Goal: Information Seeking & Learning: Check status

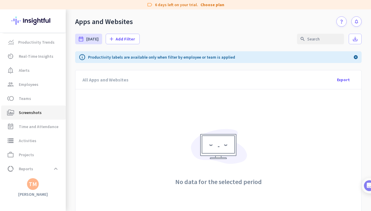
scroll to position [68, 0]
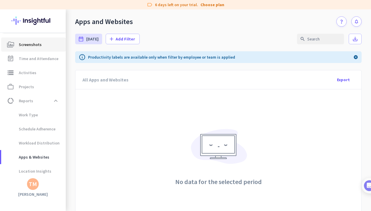
click at [46, 45] on span "perm_media Screenshots" at bounding box center [33, 44] width 55 height 7
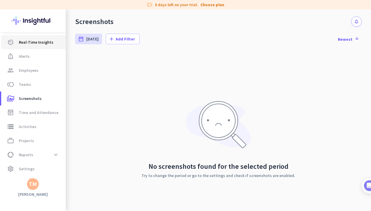
scroll to position [14, 0]
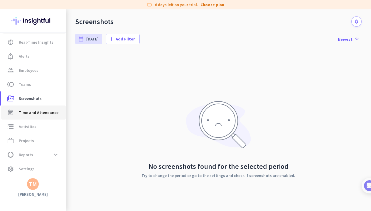
click at [33, 116] on span "Time and Attendance" at bounding box center [39, 112] width 40 height 7
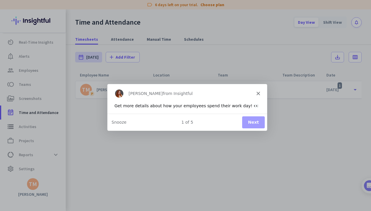
click at [259, 91] on div "[PERSON_NAME] from Insightful" at bounding box center [187, 93] width 160 height 19
click at [258, 94] on icon "Close" at bounding box center [258, 93] width 4 height 4
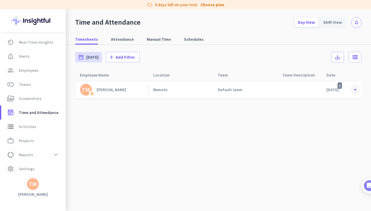
click at [354, 88] on span at bounding box center [355, 90] width 11 height 11
click at [354, 90] on span at bounding box center [355, 90] width 11 height 11
click at [350, 85] on span at bounding box center [355, 90] width 11 height 11
click at [128, 42] on span "Attendance" at bounding box center [122, 39] width 23 height 6
type input "[DATE] - [DATE]"
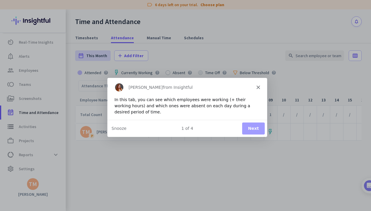
click at [253, 127] on button "Next" at bounding box center [253, 128] width 23 height 12
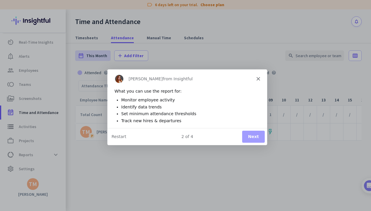
click at [252, 134] on button "Next" at bounding box center [253, 136] width 23 height 12
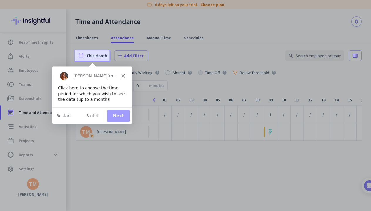
click at [120, 119] on button "Next" at bounding box center [118, 116] width 23 height 12
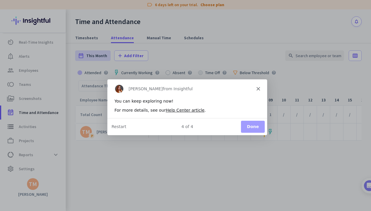
click at [254, 127] on button "Done" at bounding box center [253, 127] width 24 height 12
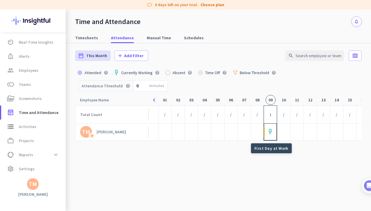
click at [271, 131] on img at bounding box center [270, 132] width 3 height 6
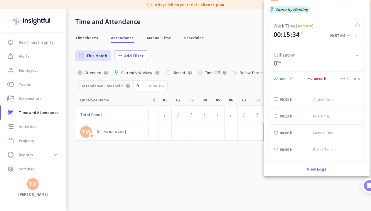
click at [334, 63] on div "0 %" at bounding box center [317, 63] width 86 height 7
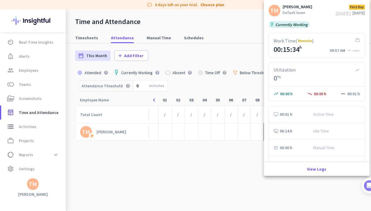
click at [356, 41] on icon "work_outline" at bounding box center [357, 41] width 5 height 6
click at [311, 42] on div "Work Time ( Remote )" at bounding box center [294, 41] width 40 height 6
click at [341, 53] on div "09:57 AM" at bounding box center [338, 50] width 16 height 4
click at [357, 41] on icon "work_outline" at bounding box center [357, 41] width 5 height 6
click at [292, 25] on span "Currently Working" at bounding box center [291, 25] width 32 height 4
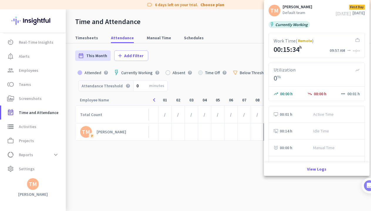
click at [304, 48] on div "00:15:34 h 09:57 AM arrow_right_alt --:--" at bounding box center [317, 49] width 86 height 7
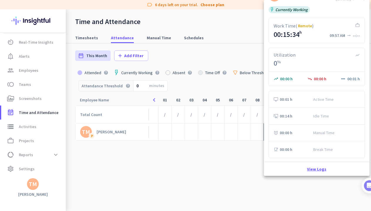
click at [315, 169] on link "View Logs" at bounding box center [316, 169] width 19 height 4
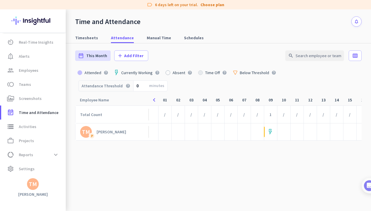
type input "[DATE] - [DATE]"
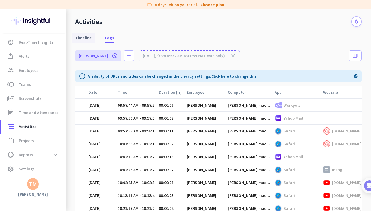
click at [81, 40] on span "Timeline" at bounding box center [83, 38] width 17 height 6
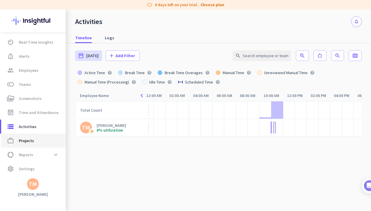
click at [31, 140] on span "Projects" at bounding box center [26, 140] width 15 height 7
type input "[DATE] - [DATE]"
